Goal: Find specific page/section: Find specific page/section

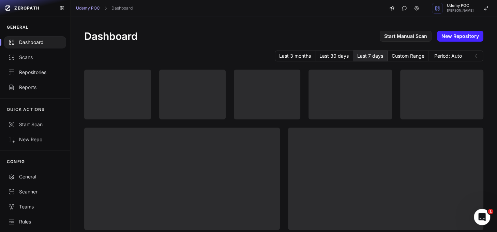
click at [27, 58] on div "Scans" at bounding box center [35, 57] width 54 height 7
